Goal: Information Seeking & Learning: Stay updated

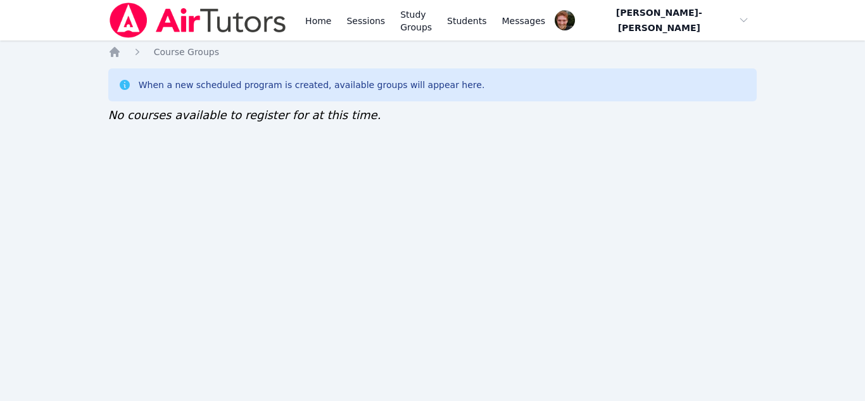
click at [237, 23] on img at bounding box center [197, 20] width 179 height 35
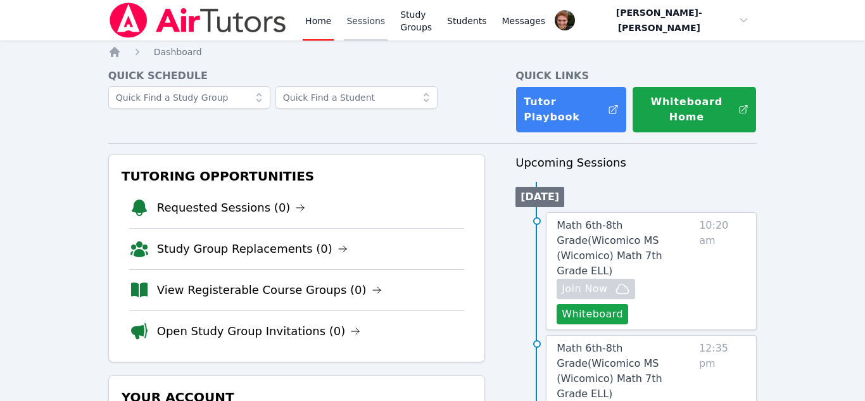
click at [373, 28] on link "Sessions" at bounding box center [366, 20] width 44 height 41
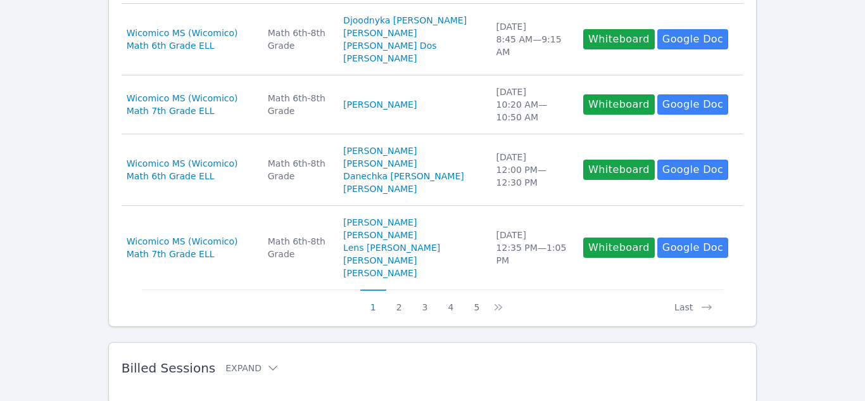
scroll to position [734, 0]
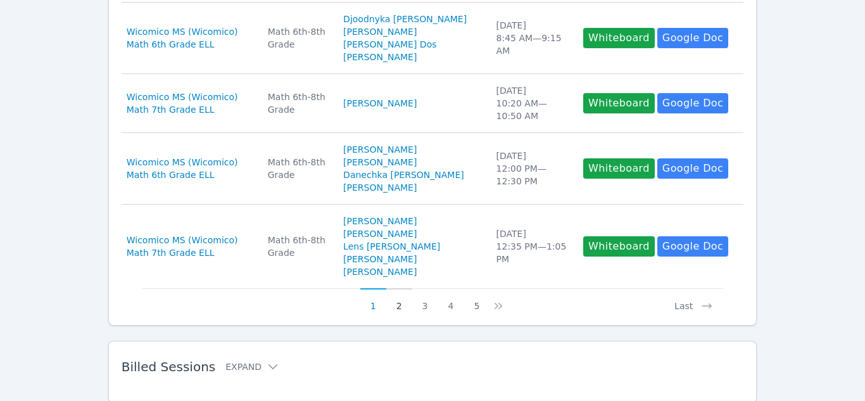
click at [398, 312] on button "2" at bounding box center [399, 300] width 26 height 24
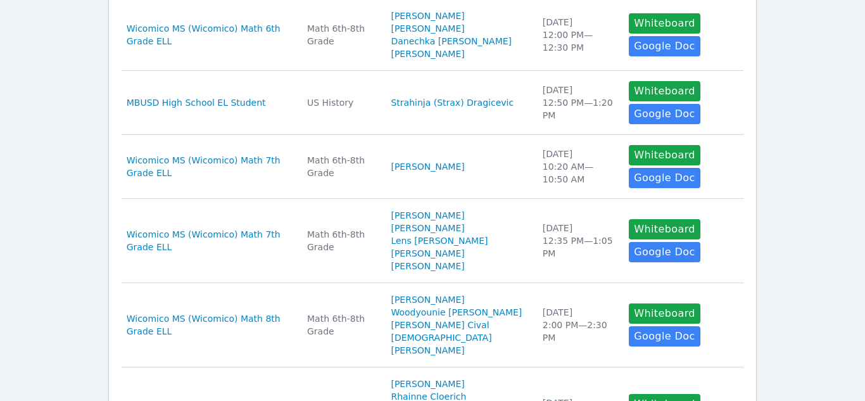
scroll to position [0, 0]
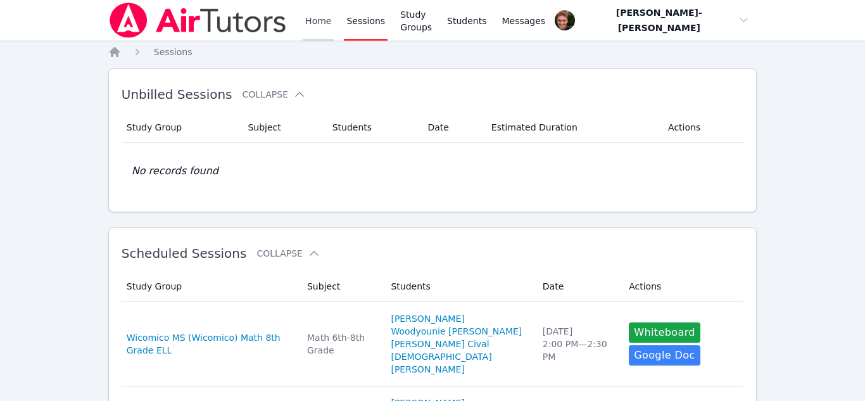
click at [315, 21] on link "Home" at bounding box center [318, 20] width 31 height 41
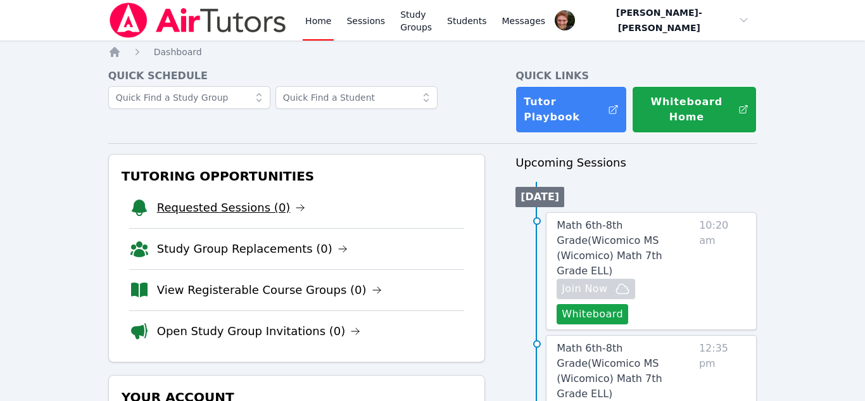
click at [227, 199] on link "Requested Sessions (0)" at bounding box center [231, 208] width 149 height 18
